Goal: Task Accomplishment & Management: Use online tool/utility

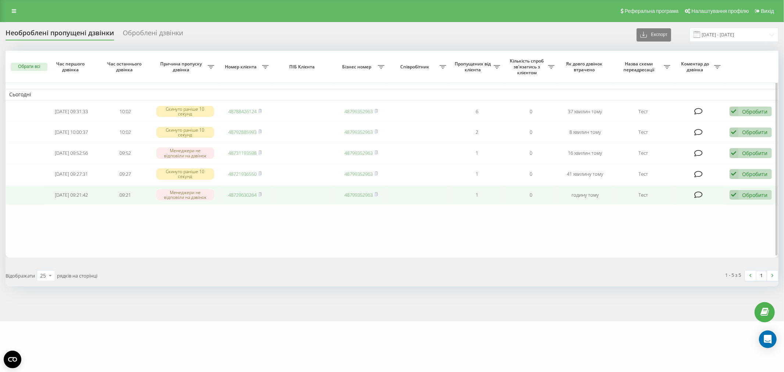
click at [752, 193] on div "Обробити" at bounding box center [754, 194] width 25 height 7
click at [715, 208] on div "Не вдалося зв'язатися" at bounding box center [702, 206] width 137 height 13
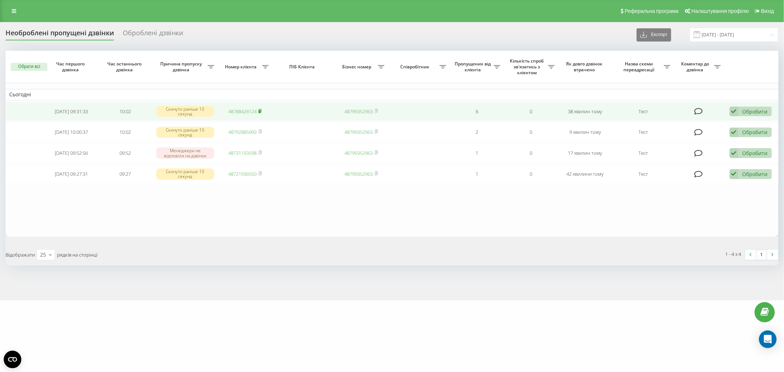
click at [260, 110] on rect at bounding box center [259, 111] width 2 height 3
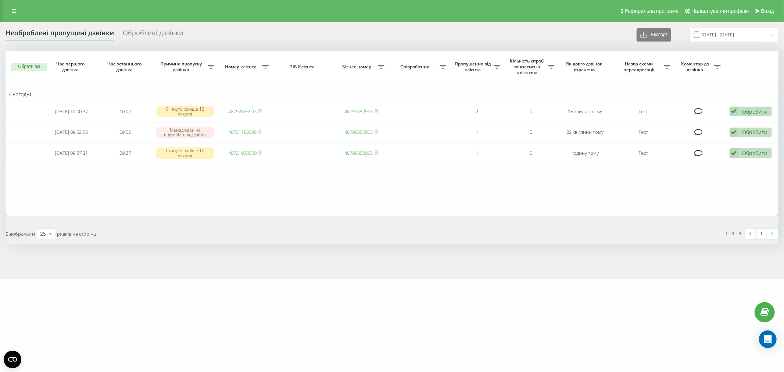
click at [199, 218] on div "Обрати всі Час першого дзвінка Час останнього дзвінка Причина пропуску дзвінка …" at bounding box center [392, 148] width 772 height 194
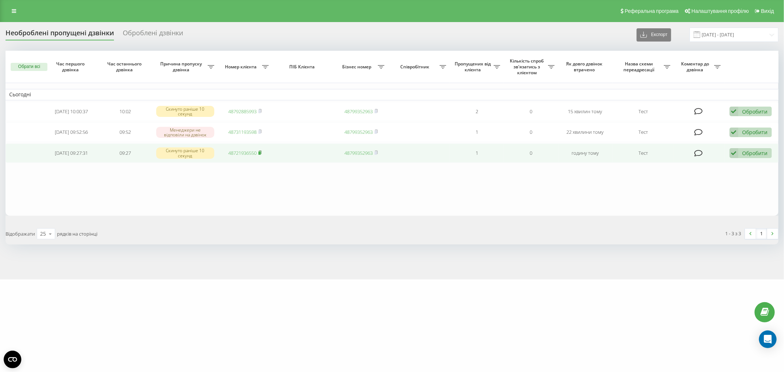
click at [260, 152] on rect at bounding box center [259, 152] width 2 height 3
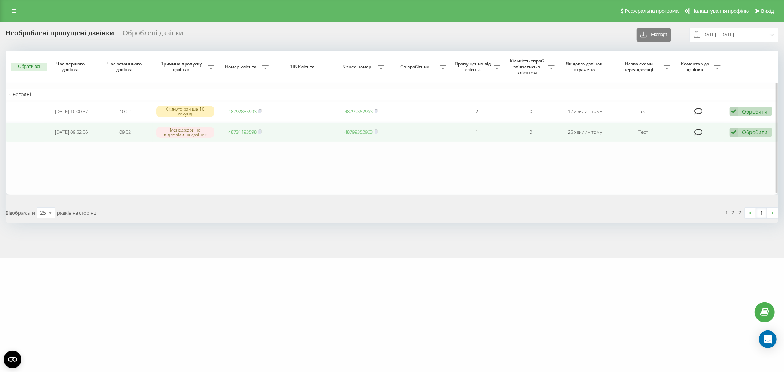
click at [764, 135] on div "Обробити Не вдалося зв'язатися Зв'язався з клієнтом за допомогою іншого каналу …" at bounding box center [750, 132] width 42 height 10
click at [721, 145] on div "Не вдалося зв'язатися" at bounding box center [702, 143] width 137 height 13
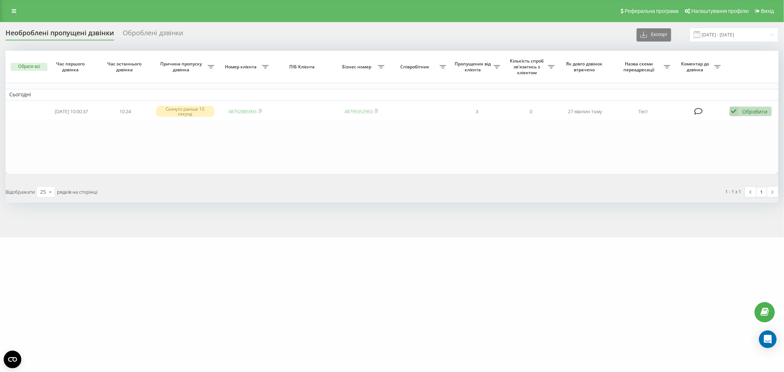
click at [224, 162] on table "Сьогодні [DATE] 10:00:37 10:24 Скинуто раніше 10 секунд 48792885993 48799352963…" at bounding box center [392, 112] width 772 height 123
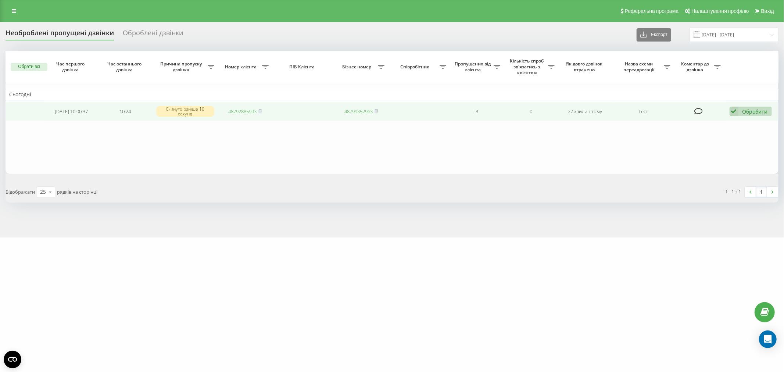
click at [259, 109] on span "48792885993" at bounding box center [244, 111] width 33 height 7
click at [260, 111] on rect at bounding box center [259, 111] width 2 height 3
click at [750, 107] on div "Обробити Не вдалося зв'язатися Зв'язався з клієнтом за допомогою іншого каналу …" at bounding box center [750, 112] width 42 height 10
click at [742, 134] on span "Зв'язався з клієнтом за допомогою іншого каналу" at bounding box center [703, 136] width 126 height 7
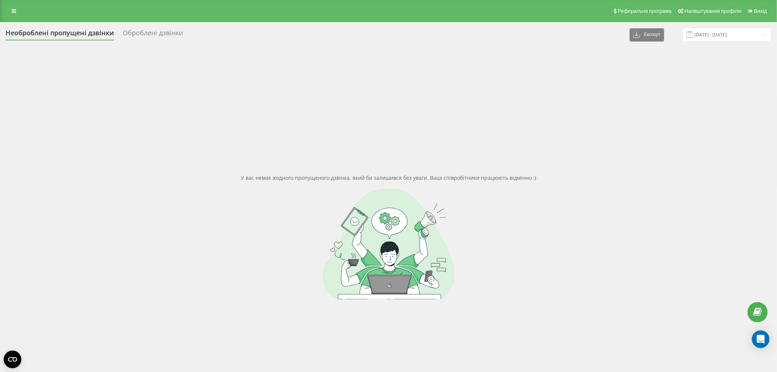
click at [184, 120] on div "У вас немає жодного пропущеного дзвінка, який би залишився без уваги. Ваші спів…" at bounding box center [389, 237] width 766 height 372
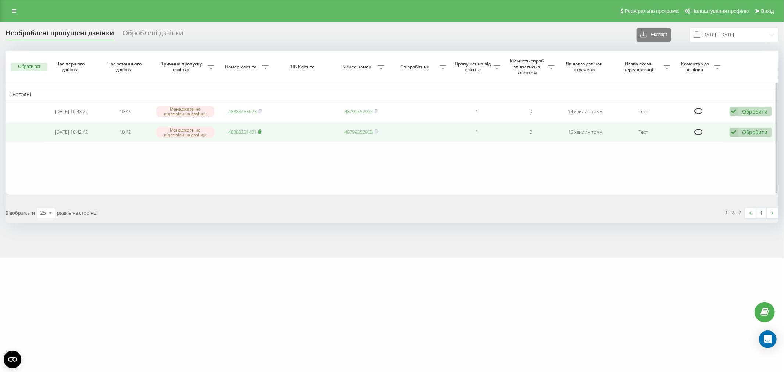
click at [259, 131] on rect at bounding box center [259, 131] width 2 height 3
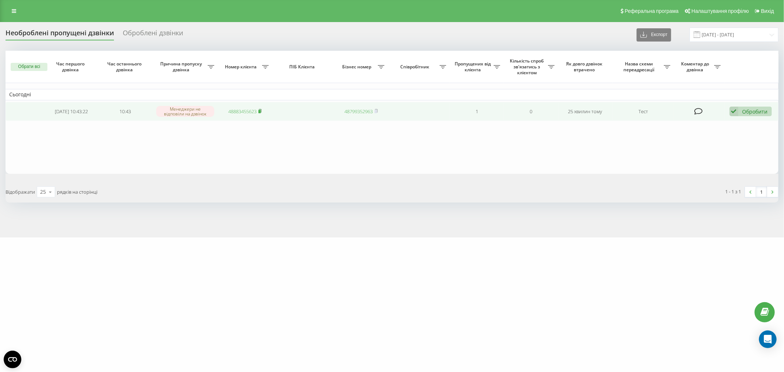
click at [262, 109] on icon at bounding box center [260, 110] width 3 height 3
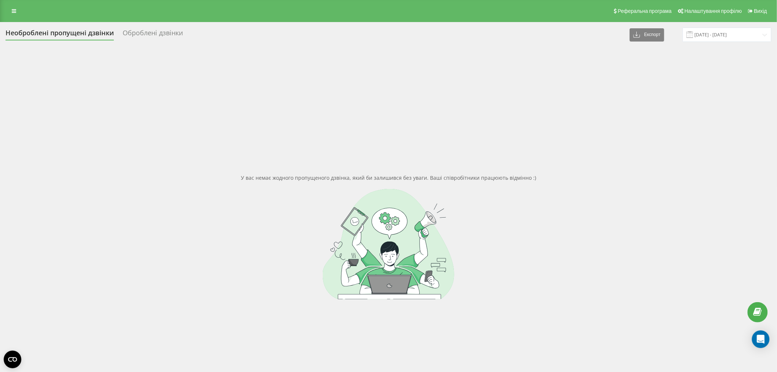
drag, startPoint x: 206, startPoint y: 155, endPoint x: 146, endPoint y: 13, distance: 154.1
click at [205, 152] on div "У вас немає жодного пропущеного дзвінка, який би залишився без уваги. Ваші спів…" at bounding box center [389, 237] width 766 height 372
